Goal: Task Accomplishment & Management: Use online tool/utility

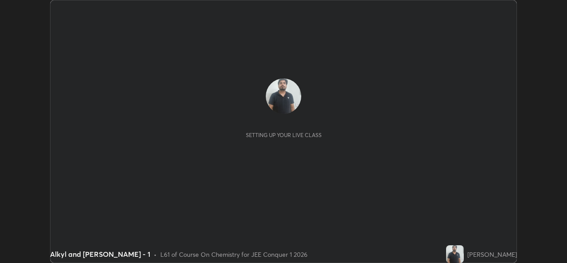
scroll to position [263, 566]
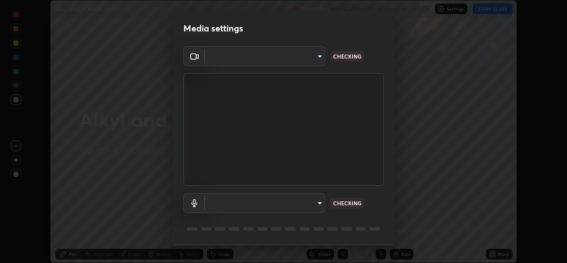
type input "de0b73f0980f6fa9b450921a8a2ec262589a733567298ed7cfed7de340c0f98a"
click at [293, 203] on body "Erase all Alkyl and [PERSON_NAME] - 1 Recording WAS SCHEDULED TO START AT 1:00 …" at bounding box center [283, 131] width 567 height 263
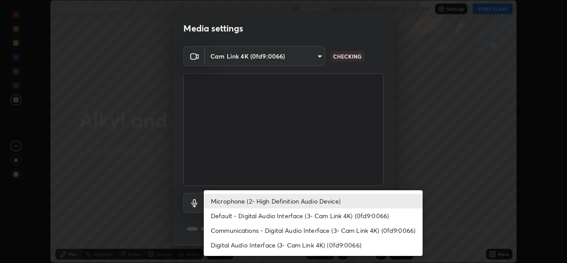
click at [271, 213] on li "Default - Digital Audio Interface (3- Cam Link 4K) (0fd9:0066)" at bounding box center [313, 215] width 219 height 15
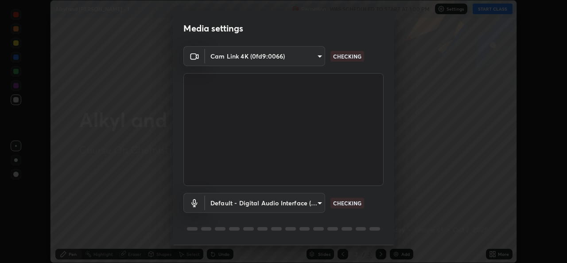
click at [281, 205] on body "Erase all Alkyl and [PERSON_NAME] - 1 Recording WAS SCHEDULED TO START AT 1:00 …" at bounding box center [283, 131] width 567 height 263
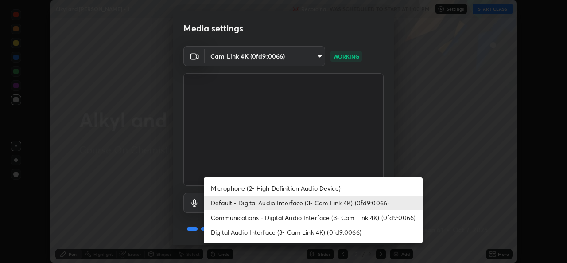
click at [287, 188] on li "Microphone (2- High Definition Audio Device)" at bounding box center [313, 188] width 219 height 15
type input "ee5451cd7f557f866d24f5efd5cc95f4e676077231587f00bc09c28defbb90f9"
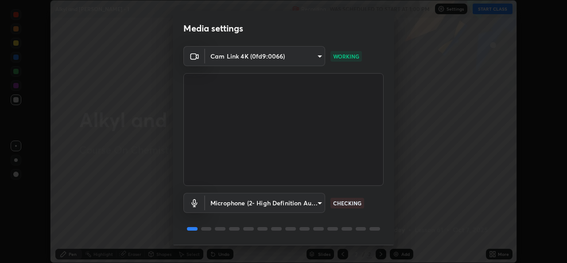
scroll to position [28, 0]
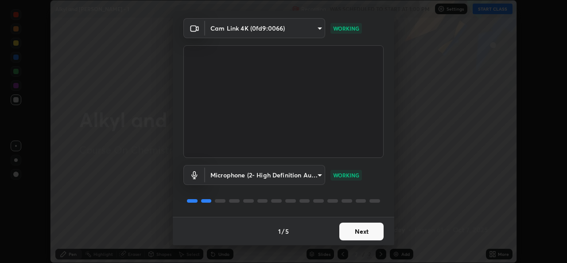
click at [360, 228] on button "Next" at bounding box center [361, 231] width 44 height 18
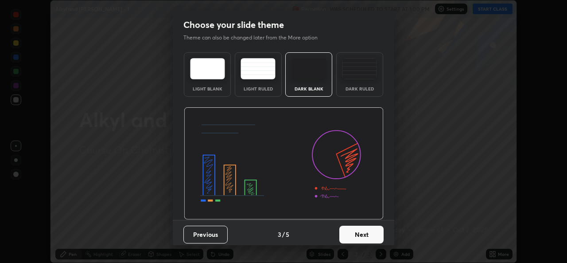
click at [366, 231] on button "Next" at bounding box center [361, 234] width 44 height 18
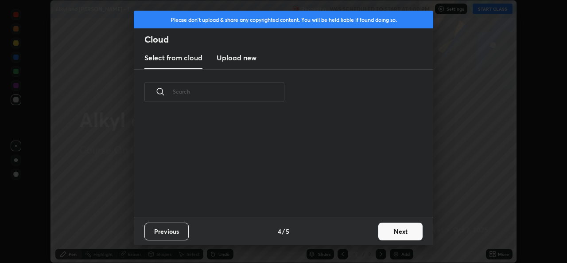
click at [367, 232] on div "Previous 4 / 5 Next" at bounding box center [283, 231] width 299 height 28
click at [370, 234] on div "Previous 4 / 5 Next" at bounding box center [283, 231] width 299 height 28
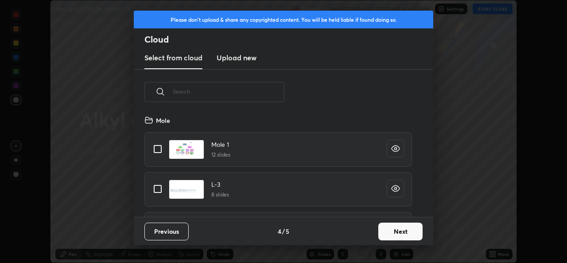
scroll to position [102, 284]
click at [401, 229] on button "Next" at bounding box center [400, 231] width 44 height 18
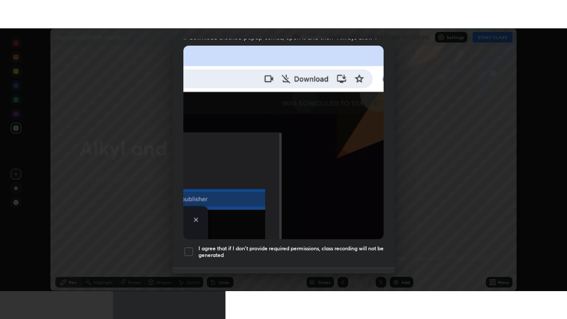
scroll to position [209, 0]
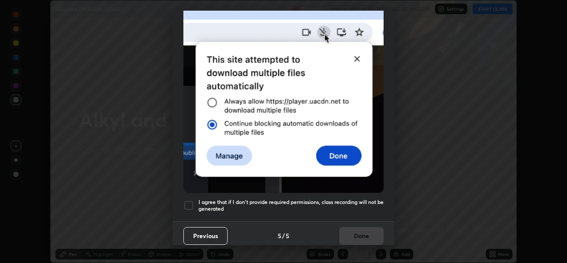
click at [189, 202] on div at bounding box center [188, 205] width 11 height 11
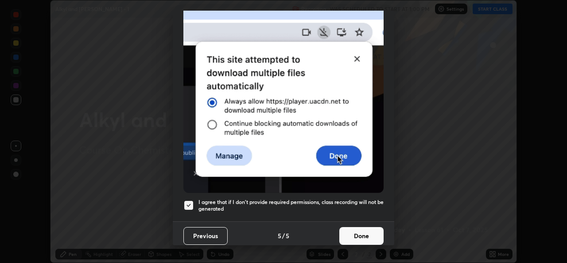
click at [369, 239] on button "Done" at bounding box center [361, 236] width 44 height 18
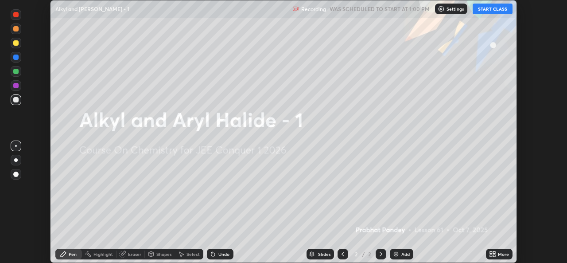
click at [496, 7] on button "START CLASS" at bounding box center [492, 9] width 40 height 11
click at [491, 254] on icon at bounding box center [492, 253] width 7 height 7
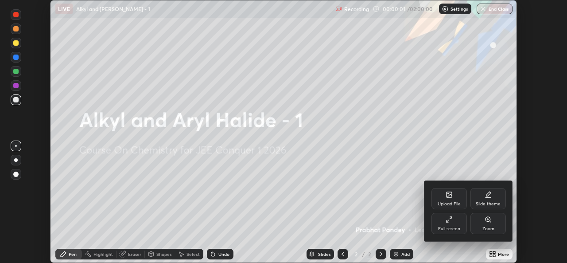
click at [449, 228] on div "Full screen" at bounding box center [449, 228] width 22 height 4
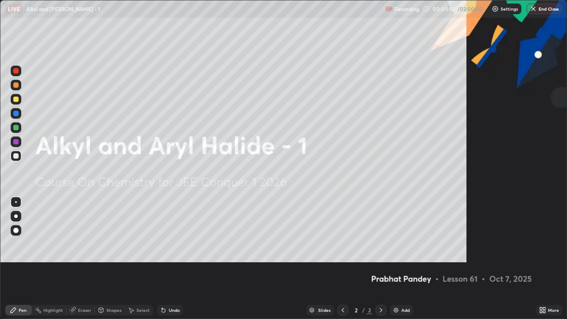
scroll to position [319, 567]
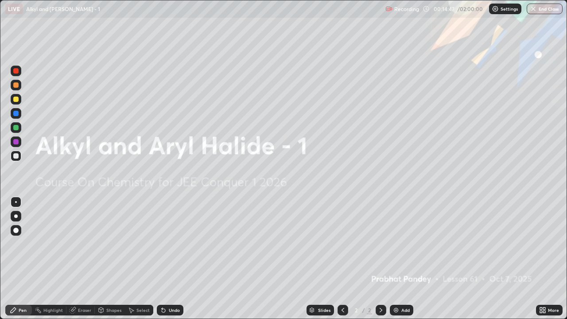
click at [397, 262] on img at bounding box center [395, 309] width 7 height 7
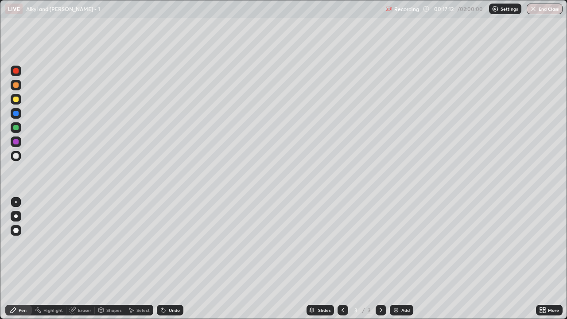
click at [169, 262] on div "Undo" at bounding box center [174, 310] width 11 height 4
click at [165, 262] on icon at bounding box center [163, 309] width 7 height 7
click at [162, 262] on icon at bounding box center [164, 311] width 4 height 4
click at [162, 262] on icon at bounding box center [162, 308] width 1 height 1
click at [13, 100] on div at bounding box center [15, 99] width 5 height 5
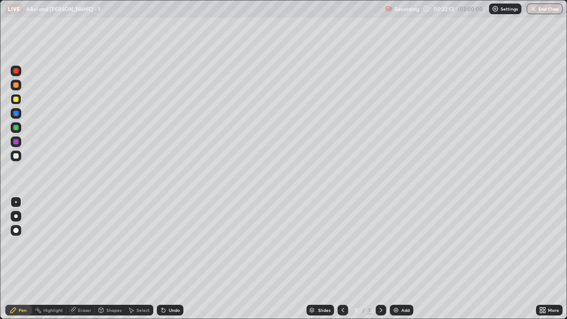
click at [15, 85] on div at bounding box center [15, 84] width 5 height 5
click at [17, 155] on div at bounding box center [15, 155] width 5 height 5
click at [16, 85] on div at bounding box center [15, 84] width 5 height 5
click at [16, 156] on div at bounding box center [15, 155] width 5 height 5
click at [15, 101] on div at bounding box center [15, 99] width 5 height 5
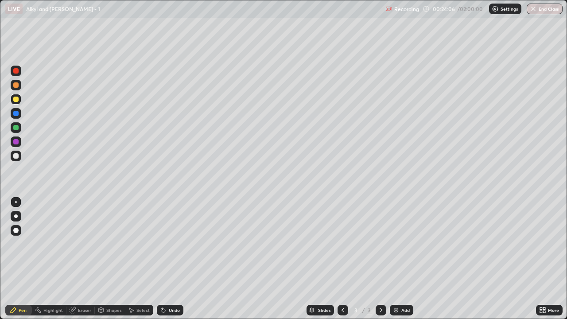
click at [19, 155] on div at bounding box center [16, 156] width 11 height 11
click at [18, 85] on div at bounding box center [15, 84] width 5 height 5
click at [20, 153] on div at bounding box center [16, 156] width 11 height 11
click at [17, 101] on div at bounding box center [15, 99] width 5 height 5
click at [17, 155] on div at bounding box center [15, 155] width 5 height 5
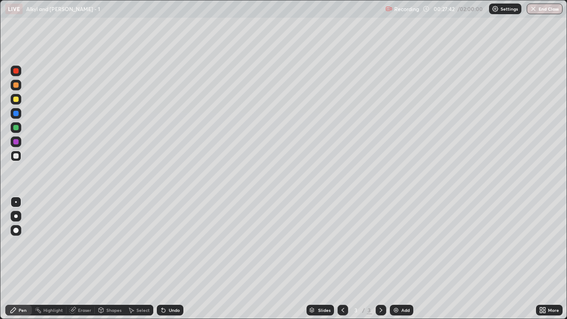
click at [170, 262] on div "Undo" at bounding box center [174, 310] width 11 height 4
click at [172, 262] on div "Undo" at bounding box center [174, 310] width 11 height 4
click at [16, 84] on div at bounding box center [15, 84] width 5 height 5
click at [19, 155] on div at bounding box center [16, 156] width 11 height 11
click at [392, 262] on img at bounding box center [395, 309] width 7 height 7
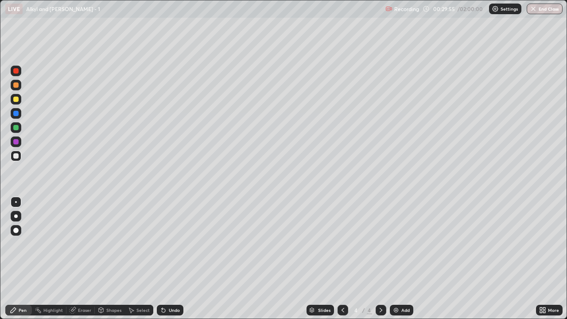
click at [19, 85] on div at bounding box center [16, 85] width 11 height 11
click at [17, 155] on div at bounding box center [15, 155] width 5 height 5
click at [341, 262] on icon at bounding box center [342, 310] width 3 height 4
click at [380, 262] on icon at bounding box center [380, 309] width 7 height 7
click at [342, 262] on icon at bounding box center [342, 309] width 7 height 7
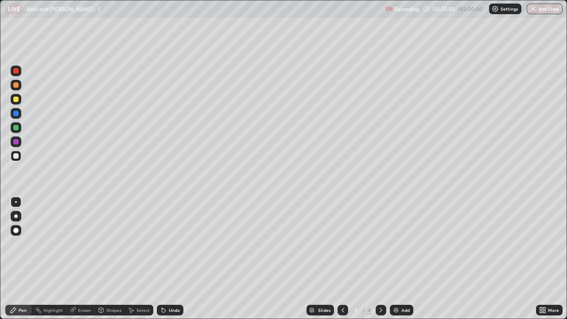
click at [379, 262] on icon at bounding box center [380, 309] width 7 height 7
click at [85, 262] on div "Eraser" at bounding box center [84, 310] width 13 height 4
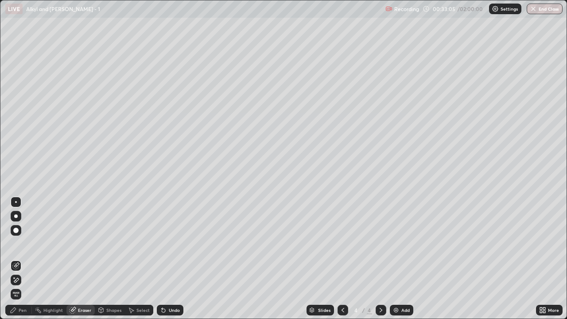
click at [19, 262] on div "Pen" at bounding box center [23, 310] width 8 height 4
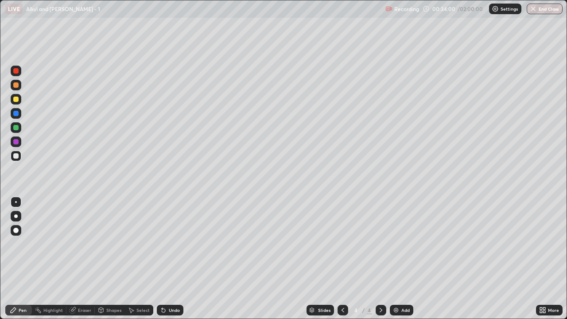
click at [16, 98] on div at bounding box center [15, 99] width 5 height 5
click at [16, 86] on div at bounding box center [15, 84] width 5 height 5
click at [20, 156] on div at bounding box center [16, 156] width 11 height 11
click at [171, 262] on div "Undo" at bounding box center [174, 310] width 11 height 4
click at [169, 262] on div "Undo" at bounding box center [174, 310] width 11 height 4
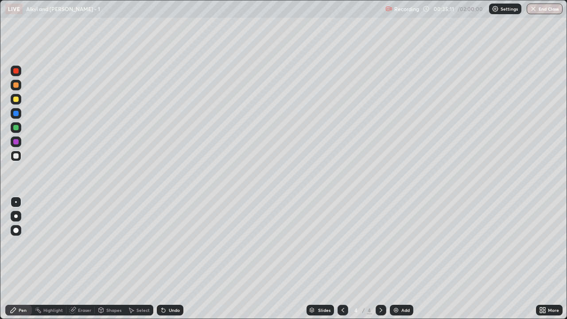
click at [169, 262] on div "Undo" at bounding box center [170, 310] width 27 height 11
click at [16, 85] on div at bounding box center [15, 84] width 5 height 5
click at [21, 127] on div at bounding box center [16, 127] width 11 height 11
click at [395, 262] on img at bounding box center [395, 309] width 7 height 7
click at [18, 161] on div at bounding box center [16, 156] width 11 height 11
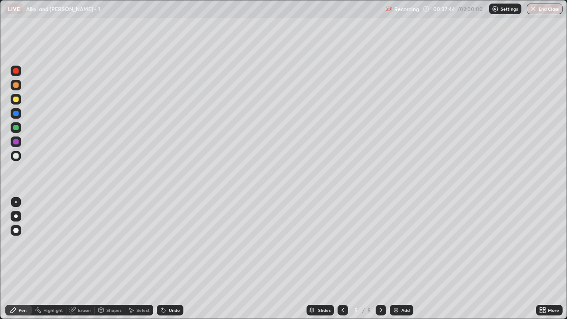
click at [342, 262] on icon at bounding box center [342, 309] width 7 height 7
click at [380, 262] on icon at bounding box center [380, 309] width 7 height 7
click at [342, 262] on icon at bounding box center [342, 309] width 7 height 7
click at [393, 262] on img at bounding box center [395, 309] width 7 height 7
click at [20, 101] on div at bounding box center [16, 99] width 11 height 11
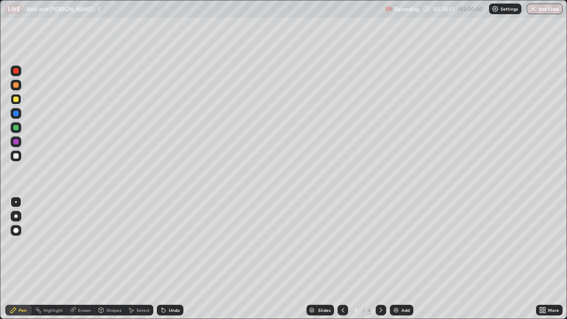
click at [16, 156] on div at bounding box center [15, 155] width 5 height 5
click at [16, 99] on div at bounding box center [15, 99] width 5 height 5
click at [160, 262] on icon at bounding box center [163, 309] width 7 height 7
click at [16, 156] on div at bounding box center [15, 155] width 5 height 5
click at [17, 101] on div at bounding box center [15, 99] width 5 height 5
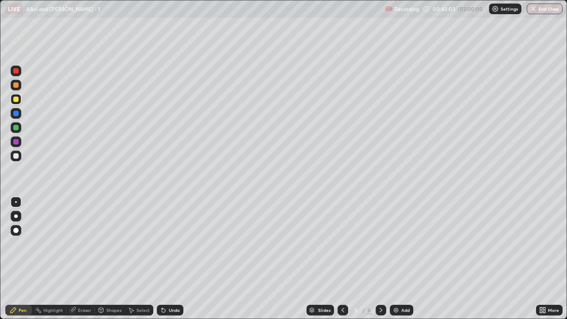
click at [16, 86] on div at bounding box center [15, 84] width 5 height 5
click at [20, 128] on div at bounding box center [16, 127] width 11 height 11
click at [18, 157] on div at bounding box center [15, 155] width 5 height 5
click at [167, 262] on div "Undo" at bounding box center [170, 310] width 27 height 11
click at [172, 262] on div "Undo" at bounding box center [174, 310] width 11 height 4
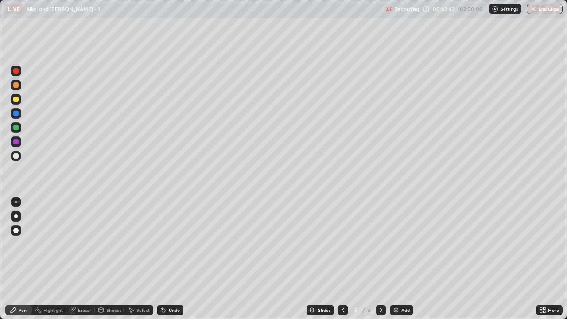
click at [341, 262] on icon at bounding box center [342, 310] width 3 height 4
click at [382, 262] on div at bounding box center [380, 310] width 11 height 11
click at [19, 86] on div at bounding box center [16, 85] width 11 height 11
click at [19, 156] on div at bounding box center [16, 156] width 11 height 11
click at [175, 262] on div "Undo" at bounding box center [170, 310] width 27 height 11
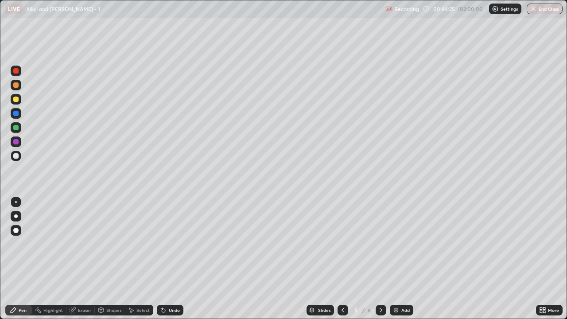
click at [16, 101] on div at bounding box center [15, 99] width 5 height 5
click at [20, 157] on div at bounding box center [16, 156] width 11 height 11
click at [380, 262] on icon at bounding box center [380, 309] width 7 height 7
click at [342, 262] on div at bounding box center [342, 310] width 11 height 11
click at [395, 262] on img at bounding box center [395, 309] width 7 height 7
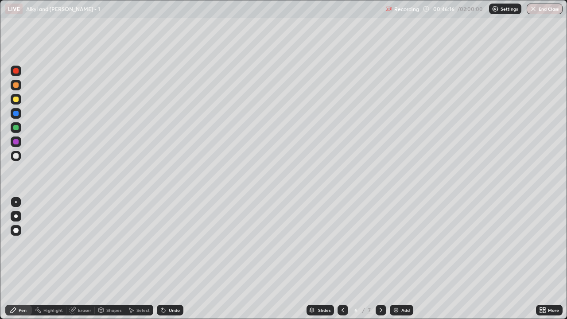
click at [342, 262] on icon at bounding box center [342, 309] width 7 height 7
click at [382, 262] on icon at bounding box center [380, 309] width 7 height 7
click at [173, 262] on div "Undo" at bounding box center [174, 310] width 11 height 4
click at [174, 262] on div "Undo" at bounding box center [170, 310] width 27 height 11
click at [174, 262] on div "Undo" at bounding box center [174, 310] width 11 height 4
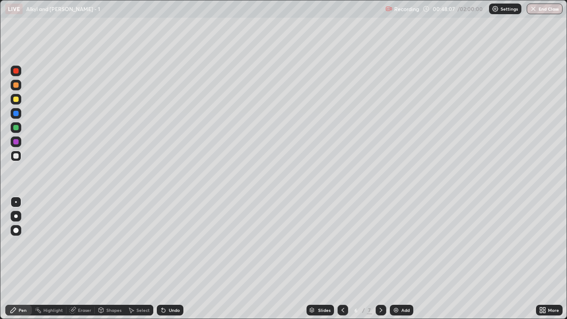
click at [171, 262] on div "Undo" at bounding box center [174, 310] width 11 height 4
click at [170, 262] on div "Undo" at bounding box center [174, 310] width 11 height 4
click at [173, 262] on div "Undo" at bounding box center [170, 310] width 27 height 11
click at [17, 101] on div at bounding box center [15, 99] width 5 height 5
click at [19, 156] on div at bounding box center [16, 156] width 11 height 11
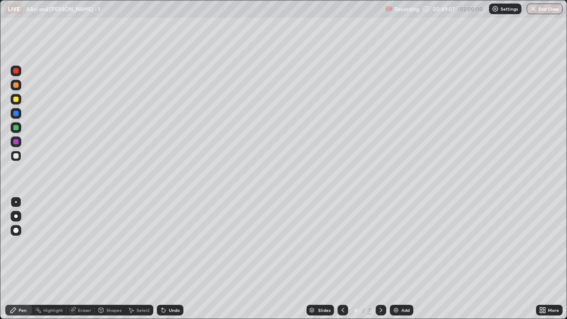
click at [15, 99] on div at bounding box center [15, 99] width 5 height 5
click at [16, 156] on div at bounding box center [15, 155] width 5 height 5
click at [169, 262] on div "Undo" at bounding box center [174, 310] width 11 height 4
click at [171, 262] on div "Undo" at bounding box center [174, 310] width 11 height 4
click at [16, 98] on div at bounding box center [15, 99] width 5 height 5
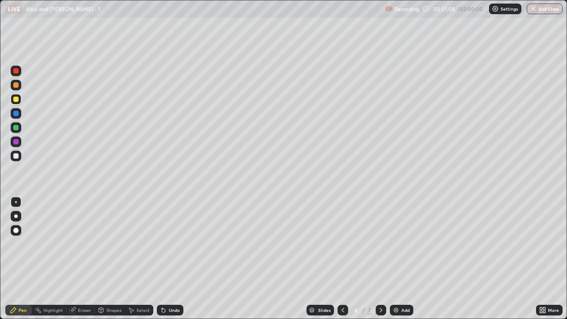
click at [14, 156] on div at bounding box center [15, 155] width 5 height 5
click at [16, 85] on div at bounding box center [15, 84] width 5 height 5
click at [17, 129] on div at bounding box center [15, 127] width 5 height 5
click at [20, 159] on div at bounding box center [16, 156] width 11 height 11
click at [380, 262] on icon at bounding box center [380, 309] width 7 height 7
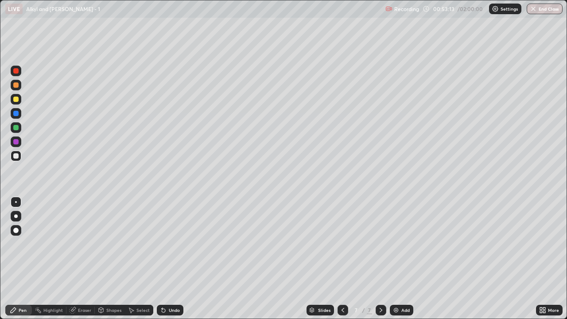
click at [342, 262] on icon at bounding box center [342, 309] width 7 height 7
click at [395, 262] on img at bounding box center [395, 309] width 7 height 7
click at [342, 262] on icon at bounding box center [342, 309] width 7 height 7
click at [378, 262] on icon at bounding box center [380, 309] width 7 height 7
click at [86, 262] on div "Eraser" at bounding box center [84, 310] width 13 height 4
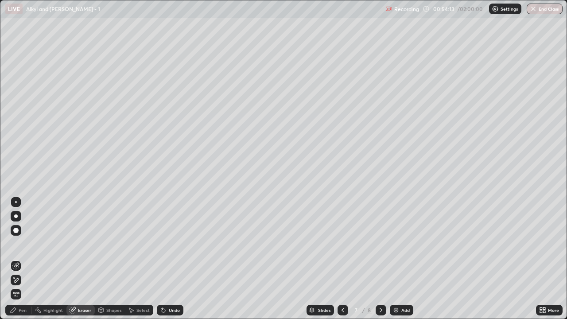
click at [17, 262] on div "Pen" at bounding box center [18, 310] width 27 height 11
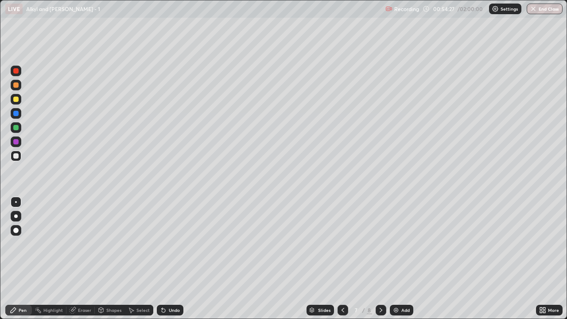
click at [88, 262] on div "Eraser" at bounding box center [84, 310] width 13 height 4
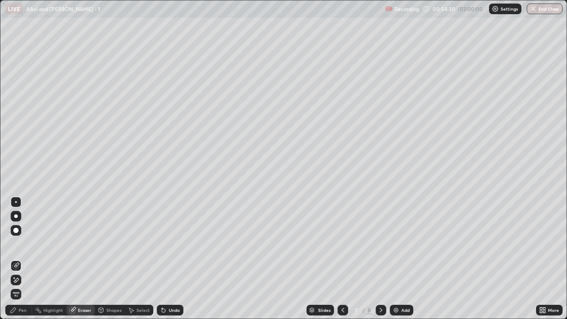
click at [165, 262] on icon at bounding box center [163, 309] width 7 height 7
click at [18, 262] on div "Pen" at bounding box center [18, 310] width 27 height 11
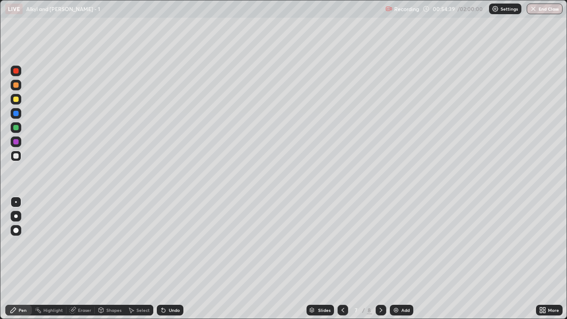
click at [19, 99] on div at bounding box center [16, 99] width 11 height 11
click at [169, 262] on div "Undo" at bounding box center [170, 310] width 27 height 11
click at [170, 262] on div "Undo" at bounding box center [174, 310] width 11 height 4
click at [174, 262] on div "Undo" at bounding box center [174, 310] width 11 height 4
click at [169, 262] on div "Undo" at bounding box center [174, 310] width 11 height 4
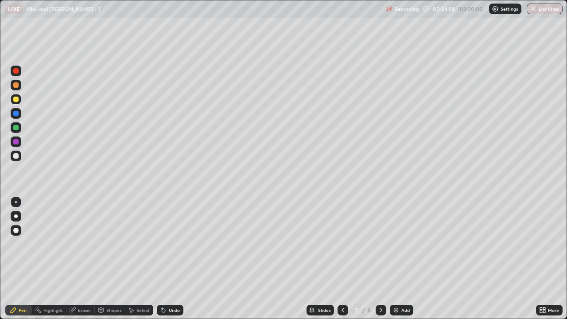
click at [170, 262] on div "Undo" at bounding box center [174, 310] width 11 height 4
click at [171, 262] on div "Undo" at bounding box center [174, 310] width 11 height 4
click at [340, 262] on icon at bounding box center [342, 309] width 7 height 7
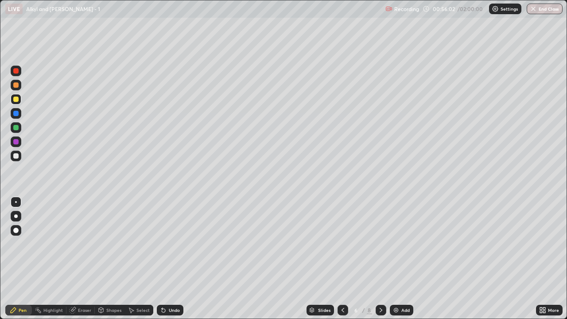
click at [16, 85] on div at bounding box center [15, 84] width 5 height 5
click at [169, 262] on div "Undo" at bounding box center [174, 310] width 11 height 4
click at [380, 262] on icon at bounding box center [380, 309] width 7 height 7
click at [19, 157] on div at bounding box center [16, 156] width 11 height 11
click at [321, 262] on div "Slides" at bounding box center [324, 310] width 12 height 4
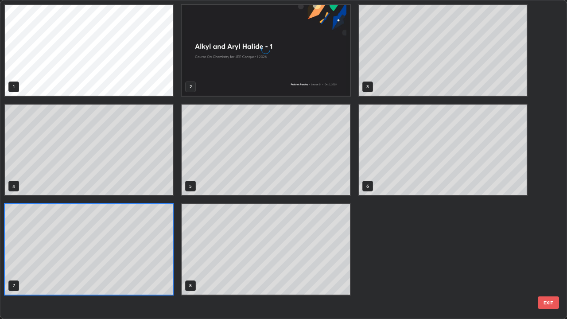
scroll to position [315, 561]
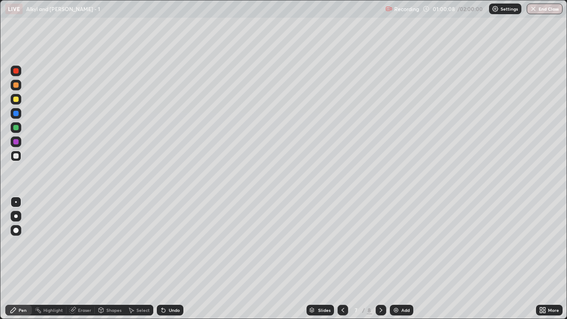
click at [169, 262] on div "Undo" at bounding box center [174, 310] width 11 height 4
click at [167, 262] on div "Undo" at bounding box center [170, 310] width 27 height 11
click at [170, 262] on div "Undo" at bounding box center [170, 310] width 27 height 11
click at [170, 262] on div "Undo" at bounding box center [174, 310] width 11 height 4
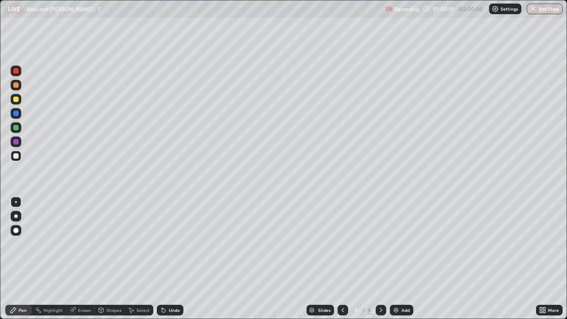
click at [170, 262] on div "Undo" at bounding box center [174, 310] width 11 height 4
click at [169, 262] on div "Undo" at bounding box center [174, 310] width 11 height 4
click at [21, 102] on div at bounding box center [16, 99] width 11 height 11
click at [17, 89] on div at bounding box center [16, 85] width 11 height 11
click at [20, 155] on div at bounding box center [16, 156] width 11 height 11
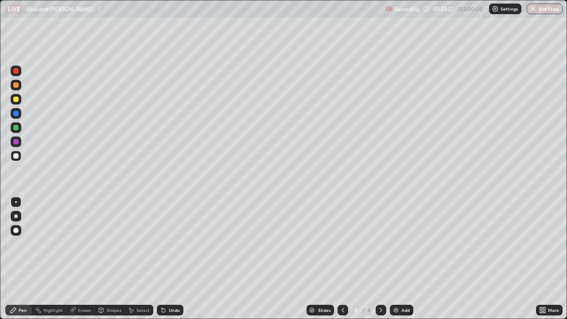
click at [88, 262] on div "Eraser" at bounding box center [84, 310] width 13 height 4
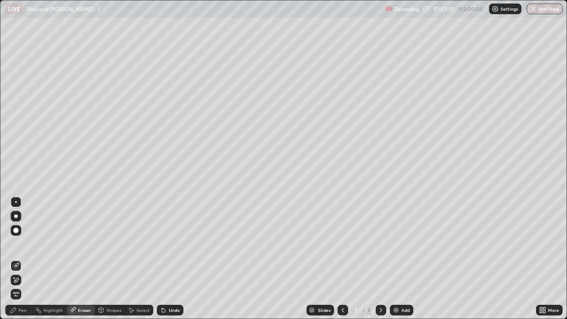
click at [17, 262] on div "Pen" at bounding box center [18, 310] width 27 height 11
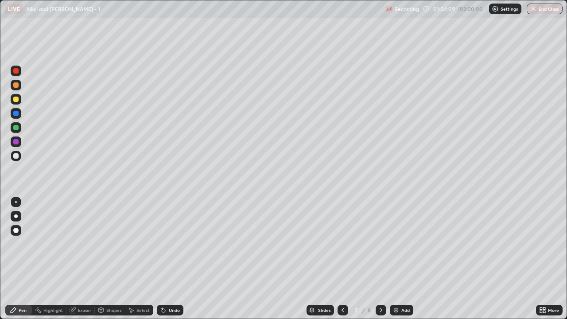
click at [383, 262] on icon at bounding box center [380, 309] width 7 height 7
click at [343, 262] on icon at bounding box center [342, 309] width 7 height 7
click at [397, 262] on div "Add" at bounding box center [401, 310] width 23 height 11
click at [342, 262] on icon at bounding box center [342, 309] width 7 height 7
click at [379, 262] on icon at bounding box center [380, 309] width 7 height 7
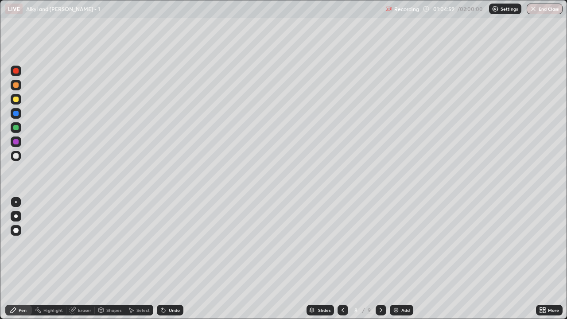
click at [162, 262] on icon at bounding box center [164, 311] width 4 height 4
click at [163, 262] on icon at bounding box center [164, 311] width 4 height 4
click at [81, 262] on div "Eraser" at bounding box center [84, 310] width 13 height 4
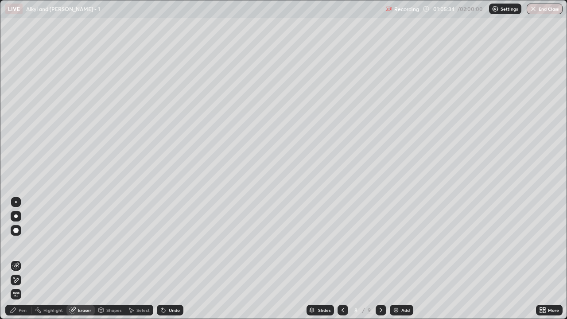
click at [17, 262] on div "Erase all" at bounding box center [16, 294] width 11 height 11
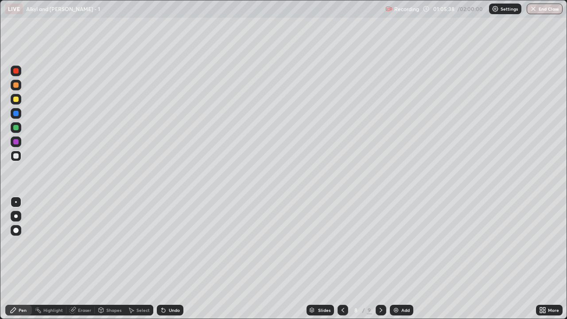
click at [342, 262] on icon at bounding box center [342, 309] width 7 height 7
click at [380, 262] on icon at bounding box center [380, 309] width 7 height 7
click at [379, 262] on icon at bounding box center [380, 309] width 7 height 7
click at [344, 262] on div at bounding box center [342, 310] width 11 height 11
click at [326, 262] on div "Slides" at bounding box center [324, 310] width 12 height 4
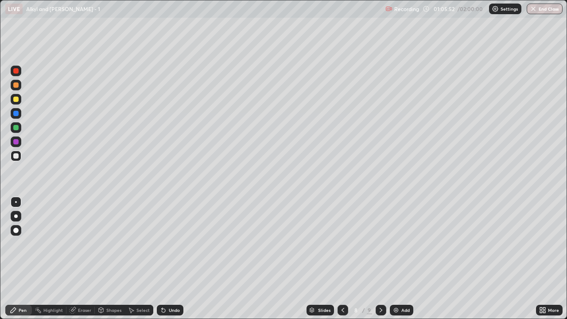
click at [174, 262] on div "Undo" at bounding box center [174, 310] width 11 height 4
click at [16, 127] on div at bounding box center [15, 127] width 5 height 5
click at [162, 262] on icon at bounding box center [162, 308] width 1 height 1
click at [18, 158] on div at bounding box center [16, 156] width 11 height 11
click at [15, 98] on div at bounding box center [15, 99] width 5 height 5
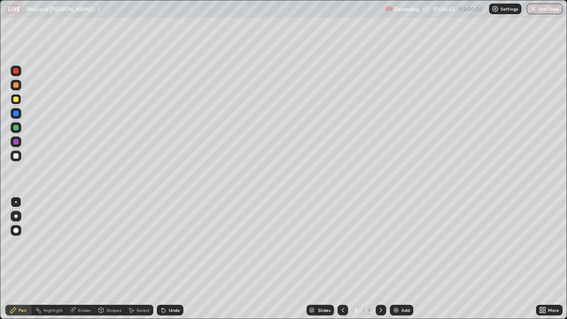
click at [17, 156] on div at bounding box center [15, 155] width 5 height 5
click at [16, 85] on div at bounding box center [15, 84] width 5 height 5
click at [18, 154] on div at bounding box center [16, 156] width 11 height 11
click at [18, 86] on div at bounding box center [15, 84] width 5 height 5
click at [15, 157] on div at bounding box center [15, 155] width 5 height 5
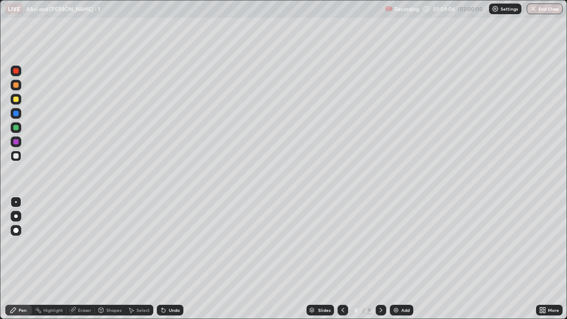
click at [342, 262] on icon at bounding box center [342, 310] width 3 height 4
click at [380, 262] on icon at bounding box center [380, 309] width 7 height 7
click at [86, 262] on div "Eraser" at bounding box center [80, 310] width 28 height 11
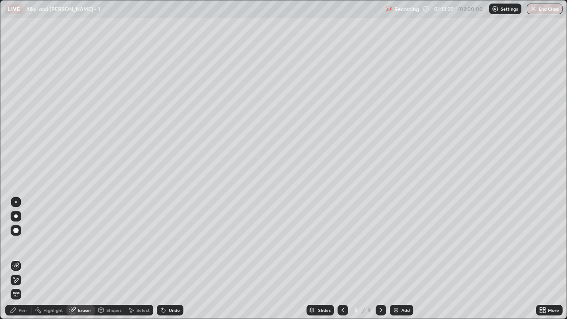
click at [19, 262] on div "Pen" at bounding box center [23, 310] width 8 height 4
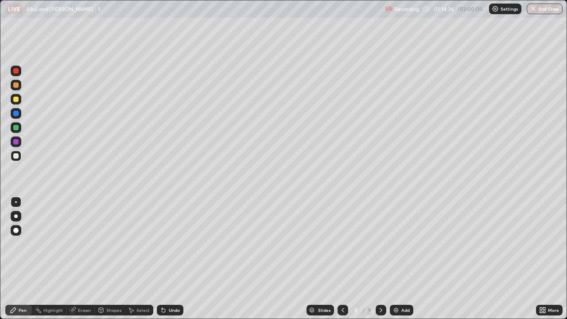
click at [395, 262] on img at bounding box center [395, 309] width 7 height 7
click at [174, 262] on div "Undo" at bounding box center [170, 310] width 27 height 11
click at [344, 262] on div at bounding box center [342, 310] width 11 height 11
click at [380, 262] on icon at bounding box center [380, 309] width 7 height 7
click at [341, 262] on icon at bounding box center [342, 309] width 7 height 7
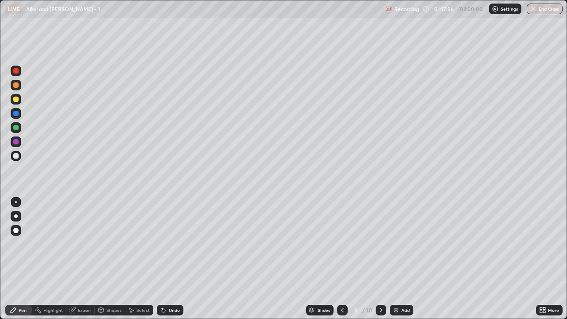
click at [342, 262] on icon at bounding box center [342, 309] width 7 height 7
click at [341, 262] on icon at bounding box center [342, 309] width 7 height 7
click at [340, 262] on icon at bounding box center [342, 309] width 7 height 7
click at [341, 262] on icon at bounding box center [342, 310] width 3 height 4
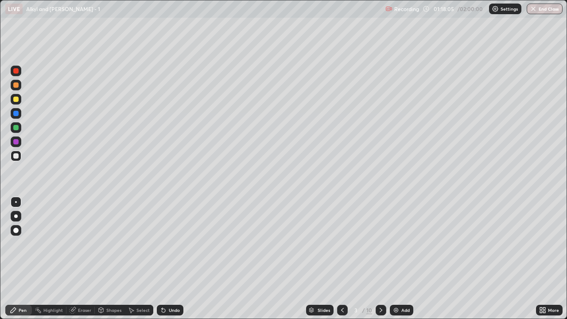
click at [380, 262] on icon at bounding box center [380, 309] width 7 height 7
click at [381, 262] on icon at bounding box center [380, 309] width 7 height 7
click at [384, 262] on div at bounding box center [380, 310] width 11 height 11
click at [383, 262] on div at bounding box center [380, 310] width 11 height 11
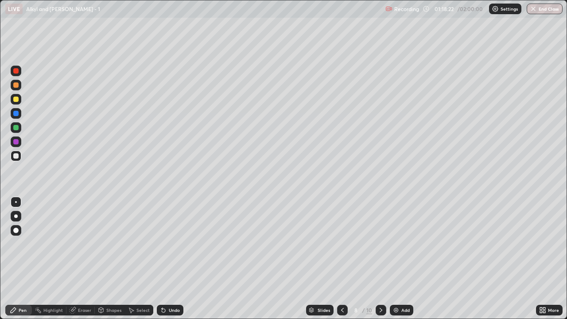
click at [380, 262] on icon at bounding box center [380, 309] width 7 height 7
click at [17, 84] on div at bounding box center [15, 84] width 5 height 5
click at [396, 262] on img at bounding box center [395, 309] width 7 height 7
click at [18, 157] on div at bounding box center [15, 155] width 5 height 5
click at [321, 262] on div "Slides" at bounding box center [324, 310] width 12 height 4
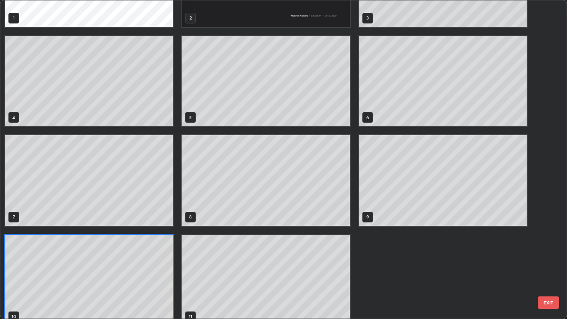
scroll to position [80, 0]
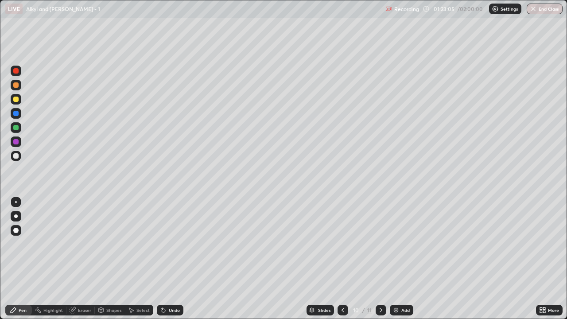
click at [88, 262] on div "Eraser" at bounding box center [84, 310] width 13 height 4
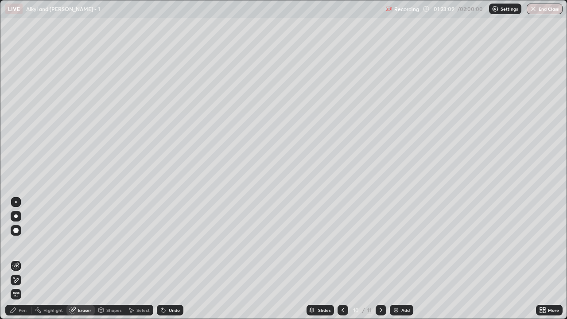
click at [26, 262] on div "Pen" at bounding box center [18, 310] width 27 height 11
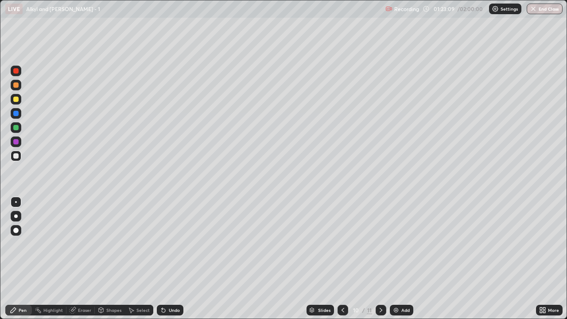
click at [18, 69] on div at bounding box center [15, 70] width 5 height 5
click at [19, 157] on div at bounding box center [16, 156] width 11 height 11
click at [181, 262] on div "Undo" at bounding box center [170, 310] width 27 height 11
click at [169, 262] on div "Undo" at bounding box center [174, 310] width 11 height 4
click at [173, 262] on div "Undo" at bounding box center [174, 310] width 11 height 4
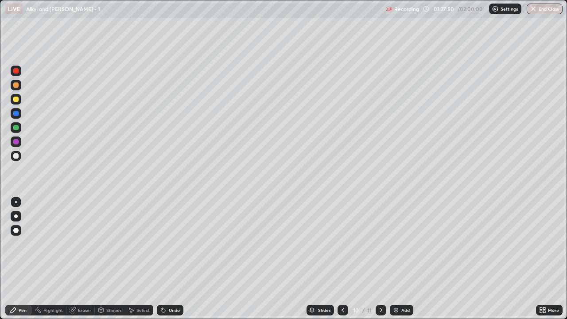
click at [170, 262] on div "Undo" at bounding box center [174, 310] width 11 height 4
click at [169, 262] on div "Undo" at bounding box center [174, 310] width 11 height 4
click at [396, 262] on img at bounding box center [395, 309] width 7 height 7
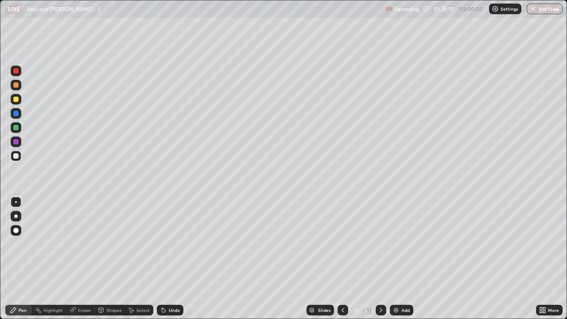
click at [162, 262] on icon at bounding box center [162, 308] width 1 height 1
click at [157, 262] on div "Undo" at bounding box center [170, 310] width 27 height 11
click at [152, 262] on div "Select" at bounding box center [139, 310] width 28 height 18
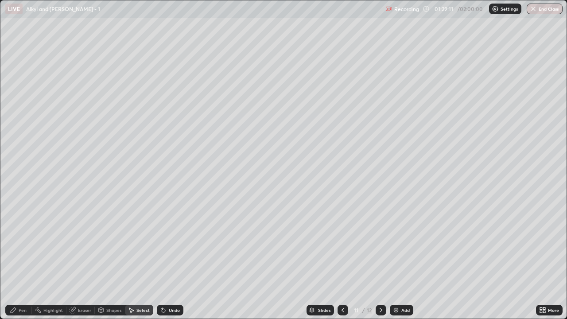
click at [151, 262] on div "Select" at bounding box center [139, 310] width 28 height 18
click at [160, 262] on icon at bounding box center [163, 309] width 7 height 7
click at [162, 262] on icon at bounding box center [162, 308] width 1 height 1
click at [20, 262] on div "Pen" at bounding box center [23, 310] width 8 height 4
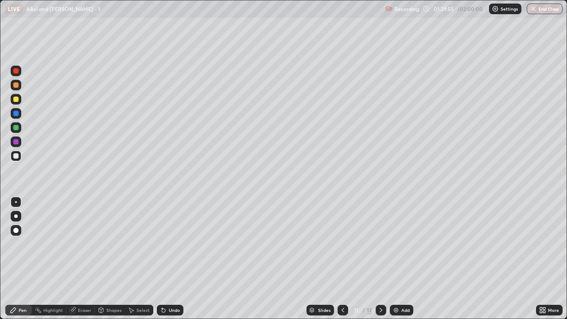
click at [342, 262] on icon at bounding box center [342, 309] width 7 height 7
click at [380, 262] on icon at bounding box center [380, 310] width 3 height 4
click at [162, 262] on icon at bounding box center [164, 311] width 4 height 4
click at [13, 85] on div at bounding box center [15, 84] width 5 height 5
click at [16, 156] on div at bounding box center [15, 155] width 5 height 5
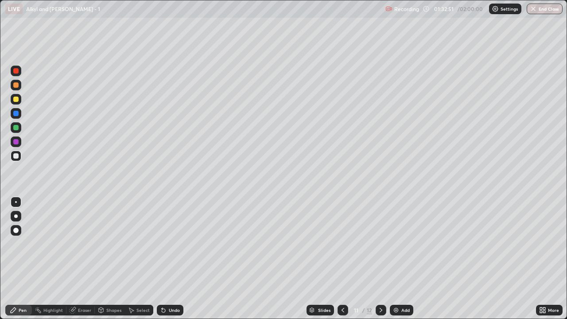
click at [342, 262] on icon at bounding box center [342, 309] width 7 height 7
click at [383, 262] on div at bounding box center [380, 310] width 11 height 11
click at [173, 262] on div "Undo" at bounding box center [174, 310] width 11 height 4
click at [138, 262] on div "Select" at bounding box center [142, 310] width 13 height 4
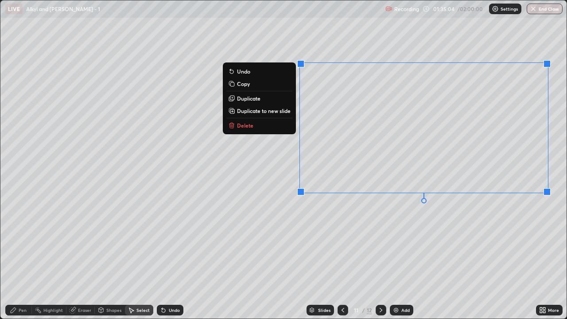
click at [499, 247] on div "0 ° Undo Copy Duplicate Duplicate to new slide Delete" at bounding box center [283, 159] width 566 height 318
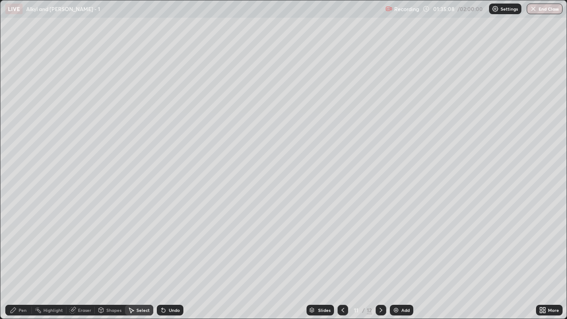
click at [23, 262] on div "Pen" at bounding box center [23, 310] width 8 height 4
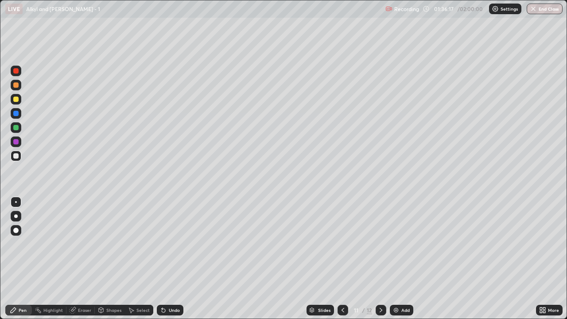
click at [18, 98] on div at bounding box center [15, 99] width 5 height 5
click at [381, 262] on icon at bounding box center [380, 309] width 7 height 7
click at [342, 262] on icon at bounding box center [342, 309] width 7 height 7
click at [398, 262] on img at bounding box center [395, 309] width 7 height 7
click at [17, 155] on div at bounding box center [15, 155] width 5 height 5
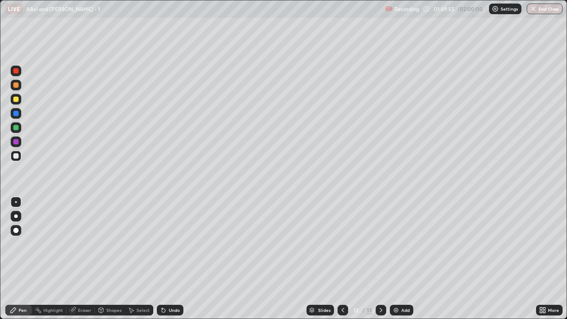
click at [174, 262] on div "Undo" at bounding box center [174, 310] width 11 height 4
click at [174, 262] on div "Undo" at bounding box center [170, 310] width 27 height 11
click at [178, 262] on div "Undo" at bounding box center [170, 310] width 27 height 11
click at [172, 262] on div "Undo" at bounding box center [170, 310] width 27 height 11
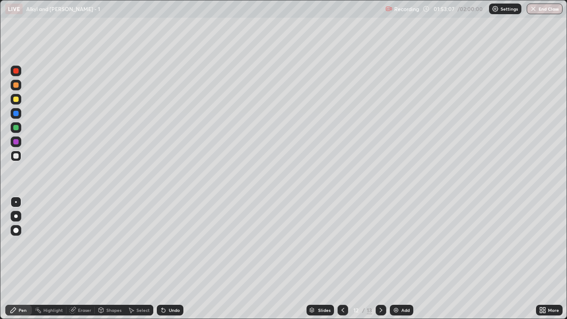
click at [175, 262] on div "Undo" at bounding box center [174, 310] width 11 height 4
click at [17, 71] on div at bounding box center [15, 70] width 5 height 5
click at [15, 84] on div at bounding box center [15, 84] width 5 height 5
click at [323, 262] on div "Slides" at bounding box center [324, 310] width 12 height 4
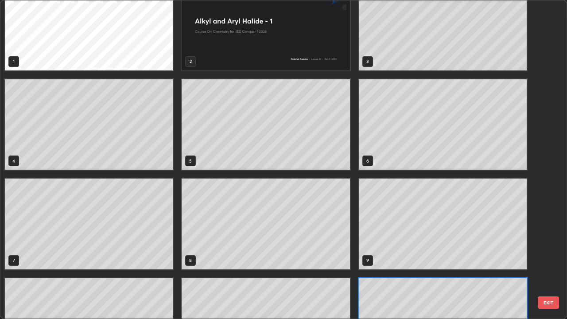
scroll to position [0, 0]
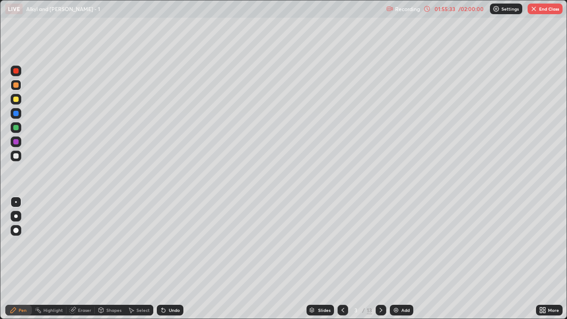
click at [325, 262] on div "Slides" at bounding box center [324, 310] width 12 height 4
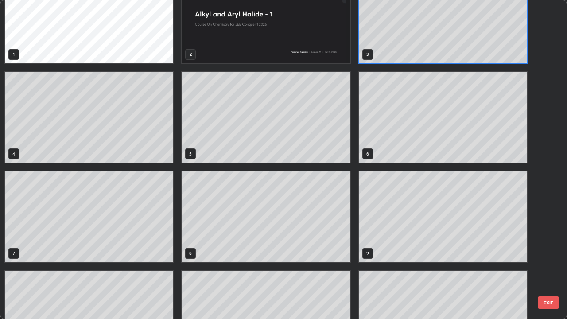
scroll to position [93, 0]
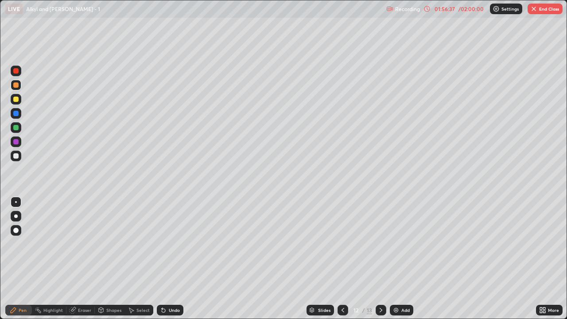
click at [327, 262] on div "Slides" at bounding box center [324, 310] width 12 height 4
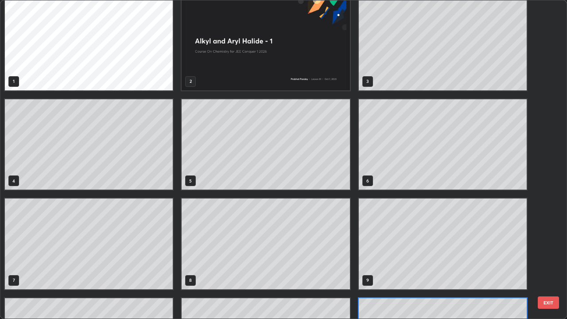
scroll to position [0, 0]
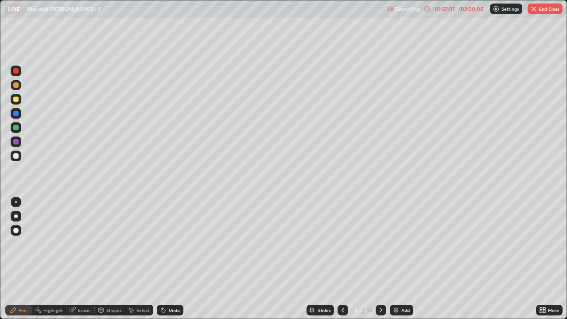
click at [379, 262] on icon at bounding box center [380, 309] width 7 height 7
click at [381, 262] on icon at bounding box center [380, 309] width 7 height 7
click at [380, 262] on icon at bounding box center [380, 309] width 7 height 7
click at [342, 262] on icon at bounding box center [342, 310] width 3 height 4
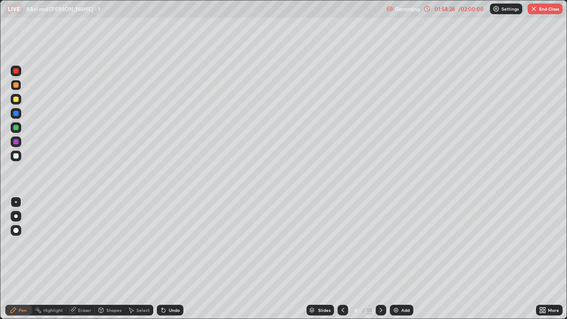
click at [381, 262] on icon at bounding box center [380, 309] width 7 height 7
click at [382, 262] on icon at bounding box center [380, 309] width 7 height 7
click at [379, 262] on icon at bounding box center [380, 310] width 3 height 4
click at [381, 262] on icon at bounding box center [380, 309] width 7 height 7
click at [378, 262] on icon at bounding box center [380, 309] width 7 height 7
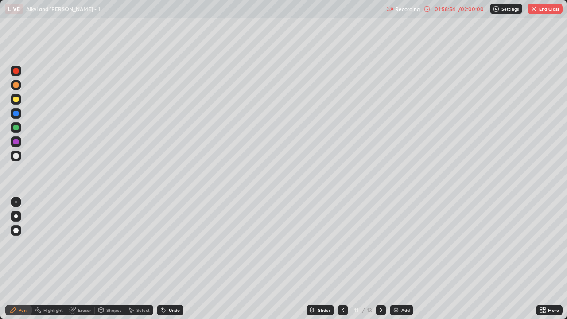
click at [380, 262] on icon at bounding box center [380, 309] width 7 height 7
click at [379, 262] on icon at bounding box center [380, 309] width 7 height 7
click at [553, 8] on button "End Class" at bounding box center [544, 9] width 35 height 11
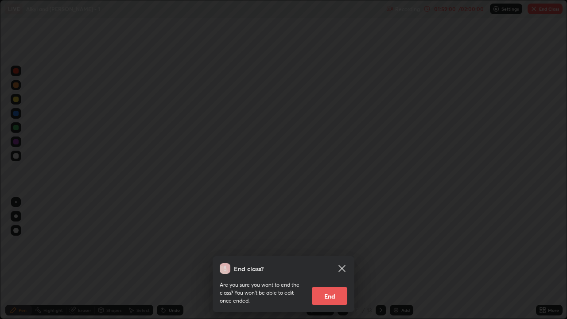
click at [332, 262] on button "End" at bounding box center [329, 296] width 35 height 18
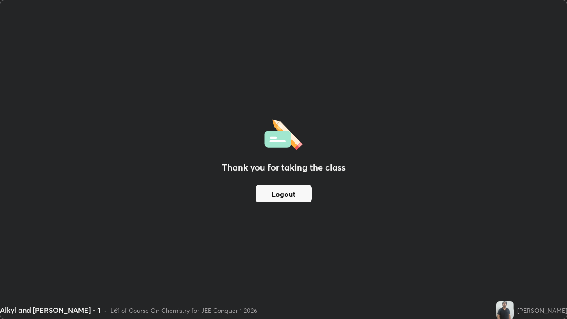
click at [296, 194] on button "Logout" at bounding box center [283, 194] width 56 height 18
click at [292, 193] on button "Logout" at bounding box center [283, 194] width 56 height 18
